Goal: Transaction & Acquisition: Purchase product/service

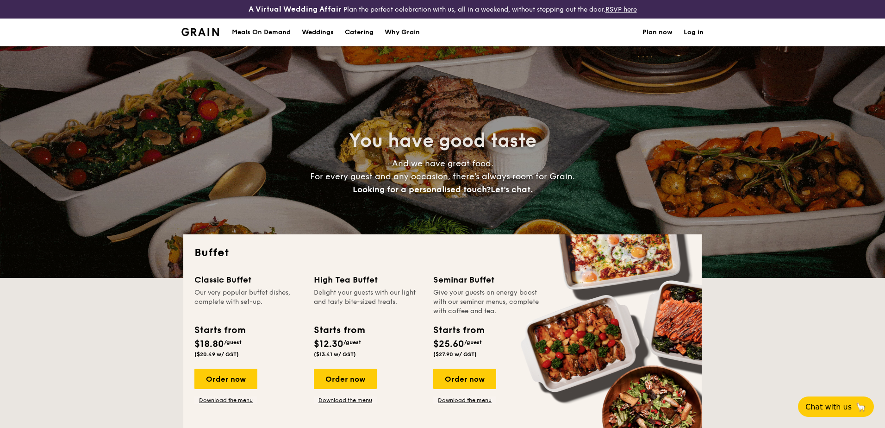
select select
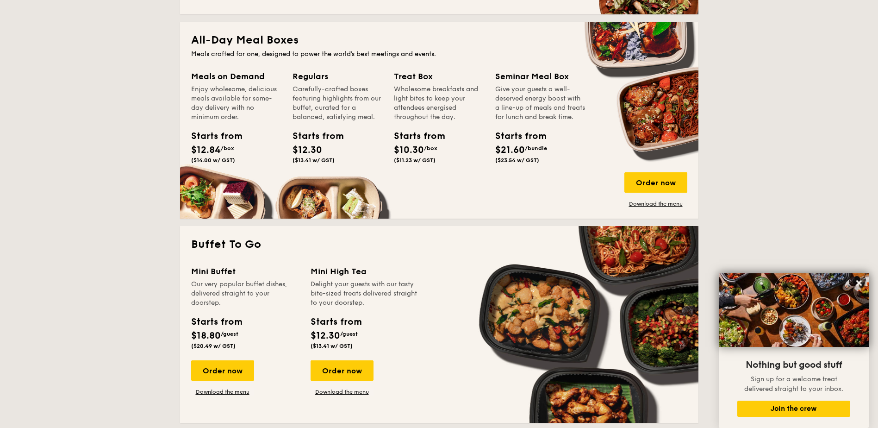
scroll to position [185, 0]
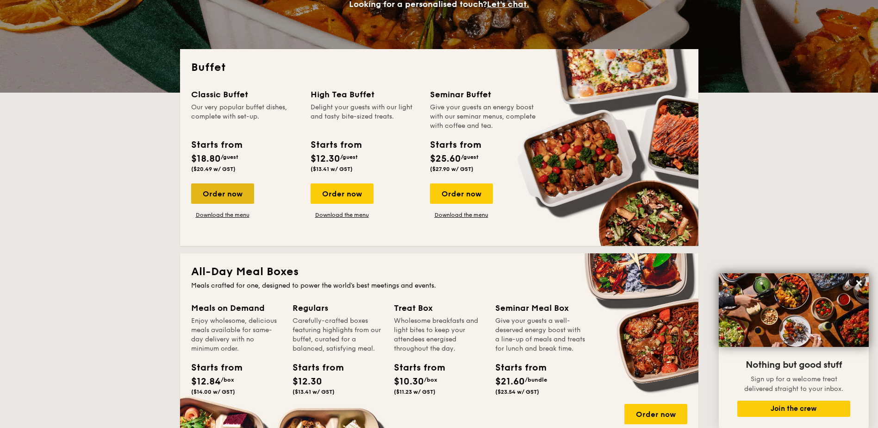
click at [239, 192] on div "Order now" at bounding box center [222, 193] width 63 height 20
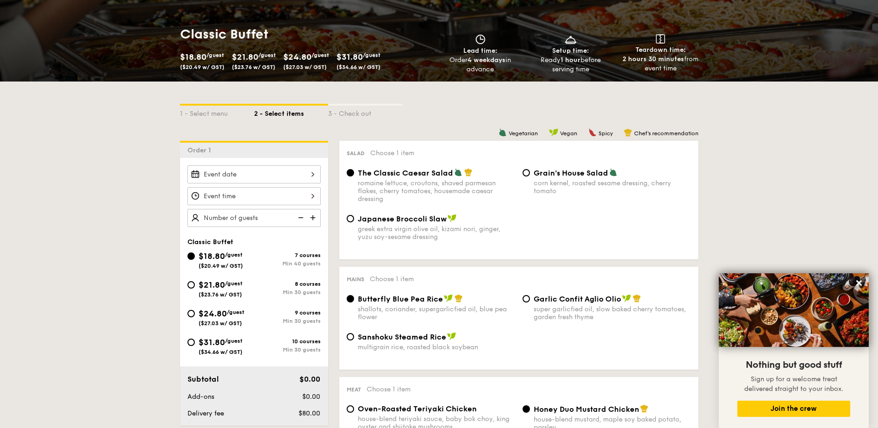
scroll to position [324, 0]
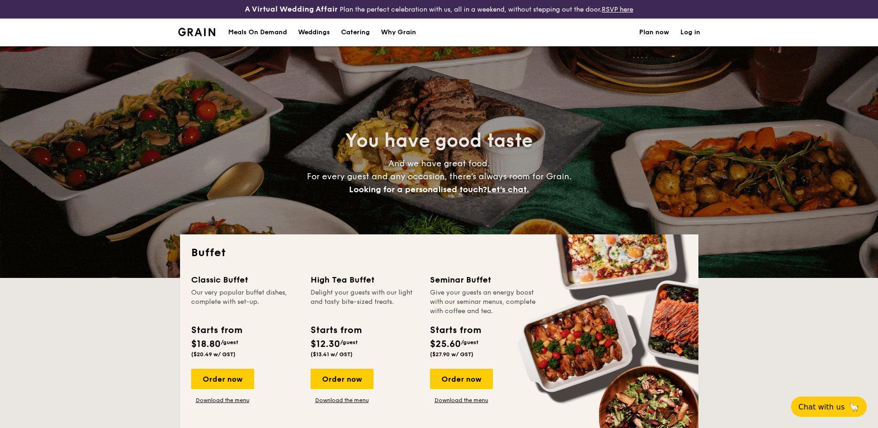
select select
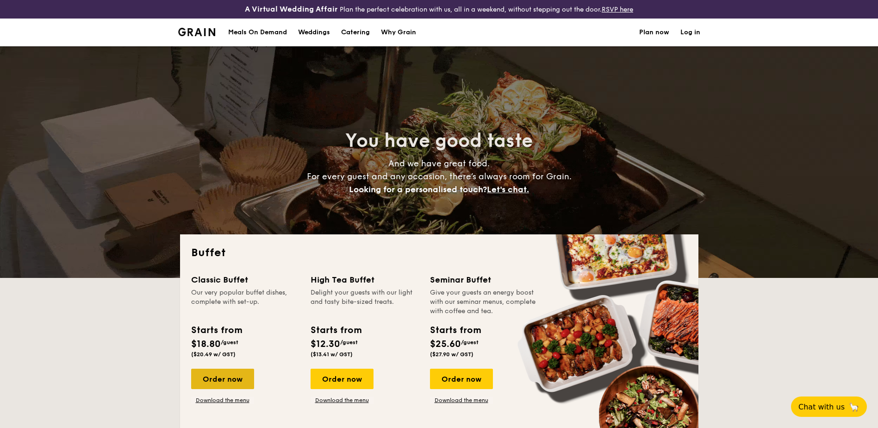
click at [236, 380] on div "Order now" at bounding box center [222, 378] width 63 height 20
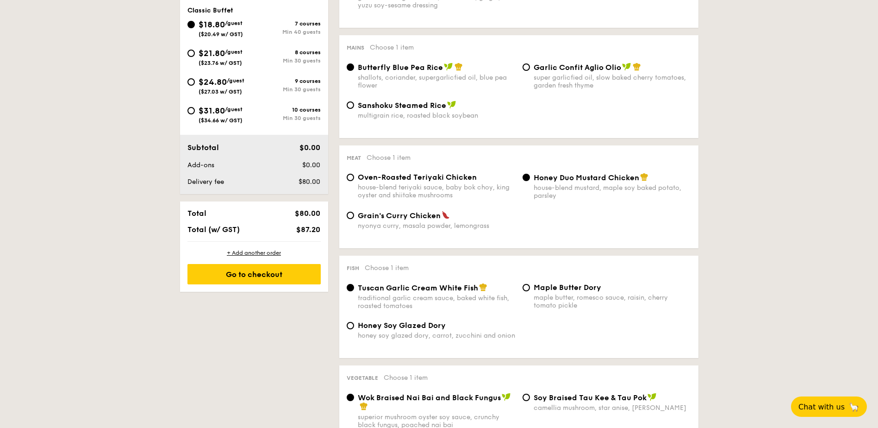
scroll to position [324, 0]
